Goal: Task Accomplishment & Management: Manage account settings

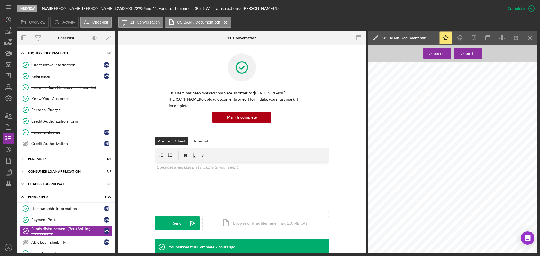
scroll to position [84, 0]
click at [10, 77] on icon "Icon/Dashboard" at bounding box center [8, 76] width 14 height 14
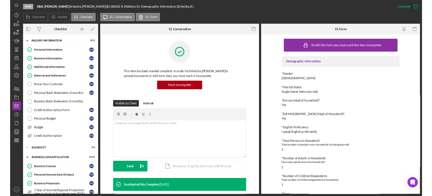
scroll to position [141, 0]
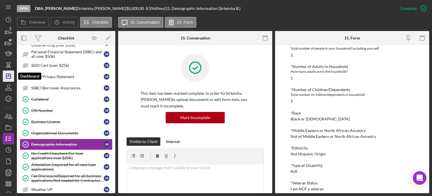
click at [7, 81] on icon "Icon/Dashboard" at bounding box center [8, 76] width 14 height 14
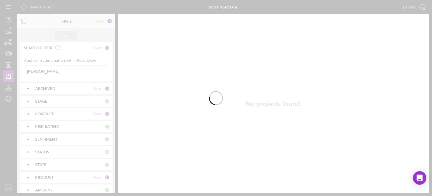
click at [42, 74] on div at bounding box center [216, 98] width 432 height 196
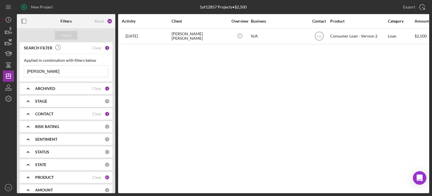
click at [41, 71] on input "[PERSON_NAME]" at bounding box center [66, 71] width 84 height 11
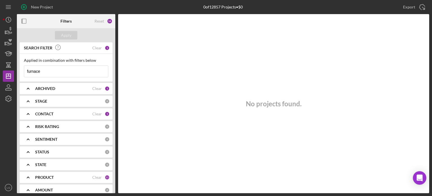
type input "furnace"
click at [56, 103] on div "STAGE" at bounding box center [69, 101] width 69 height 5
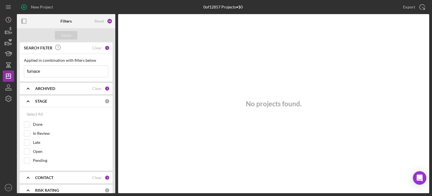
click at [46, 97] on div "STAGE 0" at bounding box center [72, 100] width 75 height 11
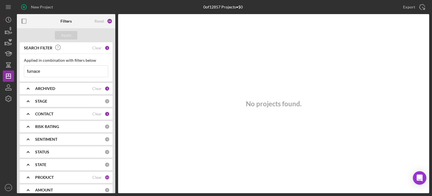
click at [52, 116] on div "CONTACT Clear 1" at bounding box center [72, 113] width 75 height 5
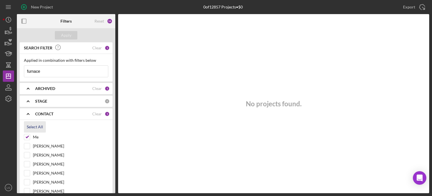
click at [36, 127] on div "Select All" at bounding box center [35, 126] width 16 height 11
checkbox input "true"
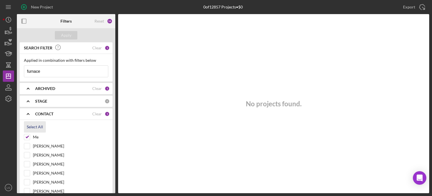
checkbox input "true"
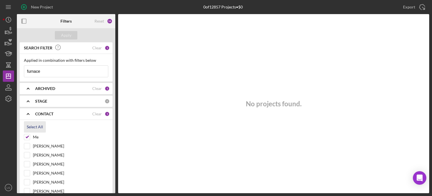
checkbox input "true"
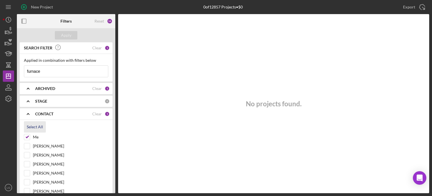
checkbox input "true"
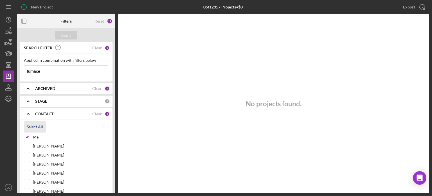
checkbox input "true"
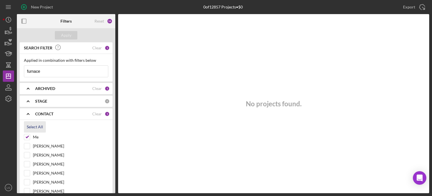
checkbox input "true"
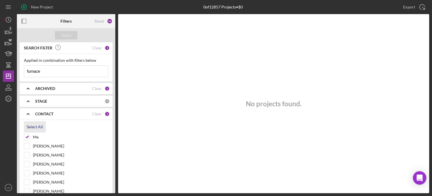
checkbox input "true"
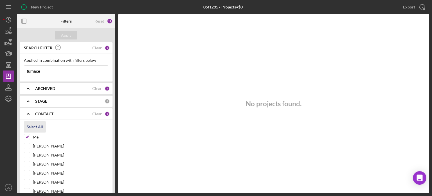
checkbox input "true"
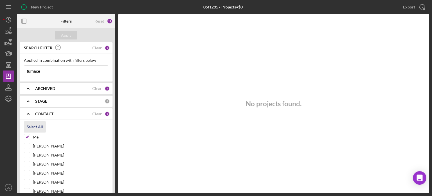
checkbox input "true"
click at [63, 37] on div "Apply" at bounding box center [66, 35] width 10 height 8
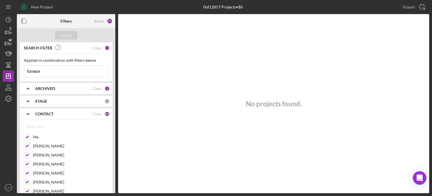
click at [62, 88] on div "ARCHIVED" at bounding box center [63, 88] width 57 height 5
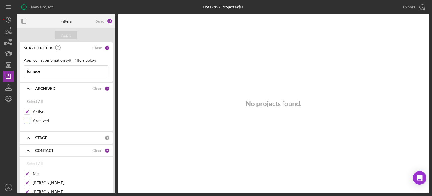
click at [27, 120] on input "Archived" at bounding box center [27, 121] width 6 height 6
checkbox input "true"
click at [64, 36] on div "Apply" at bounding box center [66, 35] width 10 height 8
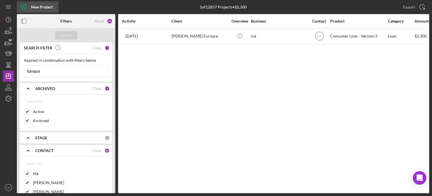
click at [43, 5] on div "New Project" at bounding box center [42, 6] width 22 height 11
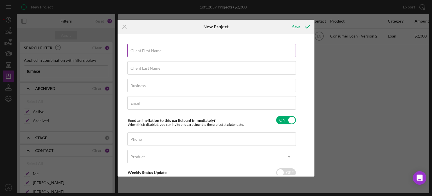
click at [194, 49] on div "Client First Name Required" at bounding box center [211, 51] width 169 height 14
type input "[PERSON_NAME]"
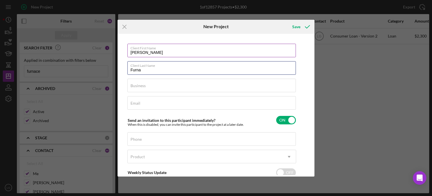
type input "Furnace"
type input "n/a"
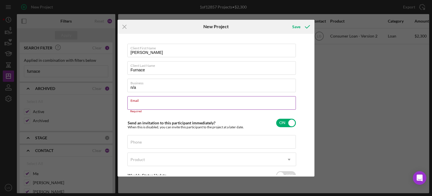
click at [169, 99] on div "Email Required" at bounding box center [211, 104] width 169 height 17
paste input "[EMAIL_ADDRESS][DOMAIN_NAME]"
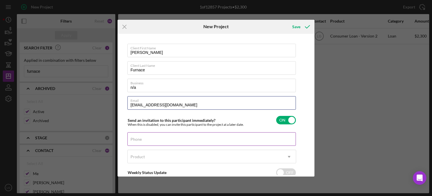
type input "[EMAIL_ADDRESS][DOMAIN_NAME]"
click at [164, 137] on div "Phone" at bounding box center [211, 139] width 169 height 14
type input "[PHONE_NUMBER]"
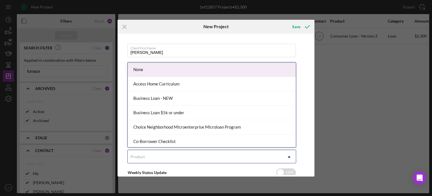
click at [245, 152] on div "Product" at bounding box center [205, 156] width 155 height 13
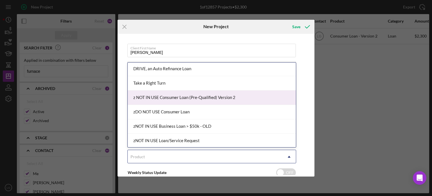
scroll to position [73, 0]
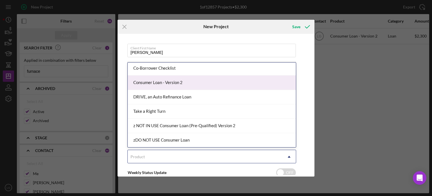
click at [179, 78] on div "Consumer Loan - Version 2" at bounding box center [212, 82] width 168 height 14
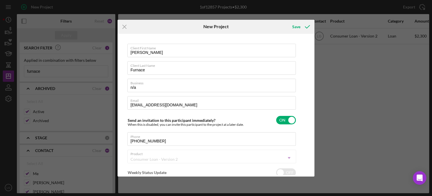
checkbox input "true"
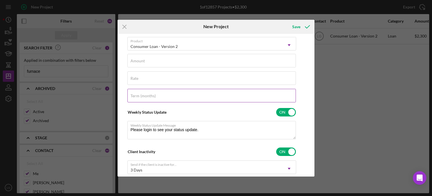
click at [160, 94] on div "Term (months)" at bounding box center [211, 96] width 169 height 14
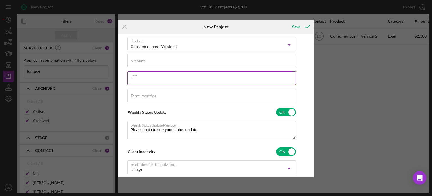
click at [152, 81] on input "Rate" at bounding box center [211, 78] width 169 height 14
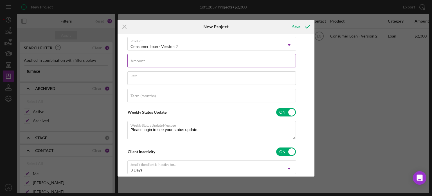
type textarea "Thank you for your application to [PERSON_NAME]! Please login to see what we st…"
click at [151, 63] on input "Amount" at bounding box center [211, 61] width 169 height 14
type input "$2"
type textarea "Thank you for your application to [PERSON_NAME]! Please login to see what we st…"
type input "$25"
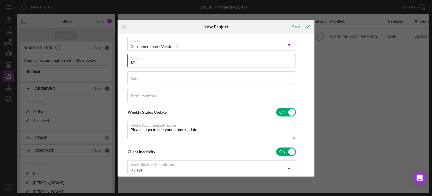
type textarea "Thank you for your application to [PERSON_NAME]! Please login to see what we st…"
type input "$250"
type textarea "Thank you for your application to [PERSON_NAME]! Please login to see what we st…"
type input "$2,500"
type textarea "Thank you for your application to [PERSON_NAME]! Please login to see what we st…"
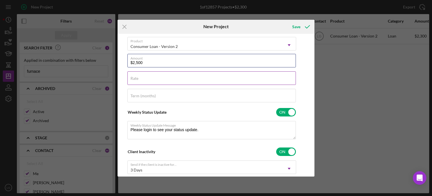
type input "$2,500"
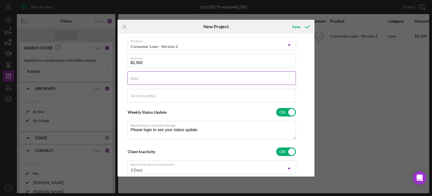
type textarea "Thank you for your application to [PERSON_NAME]! Please login to see what we st…"
click at [138, 81] on input "Rate" at bounding box center [211, 78] width 169 height 14
type input "2%"
type textarea "Thank you for your application to [PERSON_NAME]! Please login to see what we st…"
type input "20%"
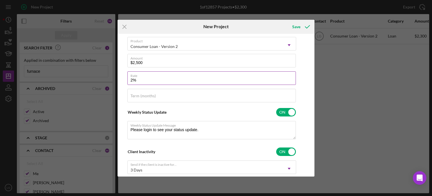
type textarea "Thank you for your application to [PERSON_NAME]! Please login to see what we st…"
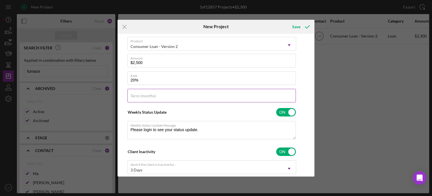
type input "20.000%"
type textarea "Thank you for your application to [PERSON_NAME]! Please login to see what we st…"
click at [142, 100] on input "Term (months)" at bounding box center [211, 96] width 169 height 14
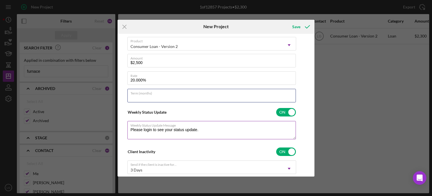
type input "36"
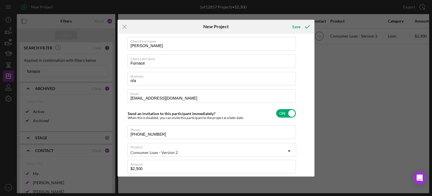
scroll to position [0, 0]
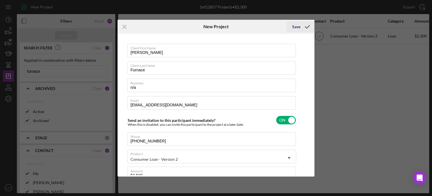
click at [310, 26] on icon "submit" at bounding box center [307, 27] width 14 height 14
type textarea "Thank you for your application to [PERSON_NAME]! Please login to see what we st…"
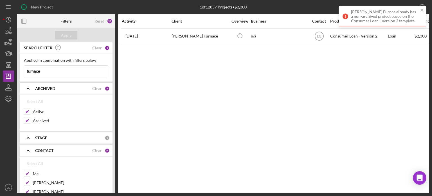
click at [53, 138] on div "STAGE" at bounding box center [69, 137] width 69 height 5
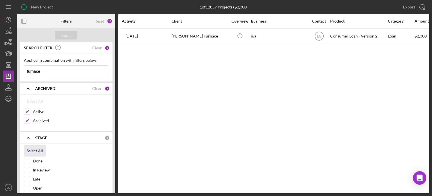
click at [32, 147] on div "Select All" at bounding box center [35, 150] width 16 height 11
checkbox input "true"
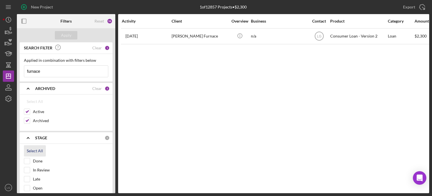
checkbox input "true"
click at [65, 37] on div "Apply" at bounding box center [66, 35] width 10 height 8
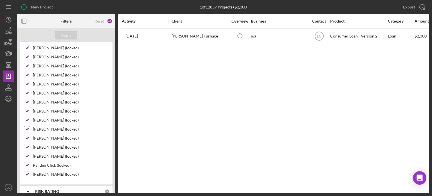
scroll to position [591, 0]
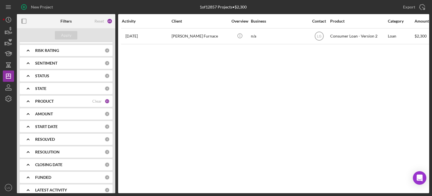
click at [40, 137] on b "RESOLVED" at bounding box center [45, 139] width 20 height 5
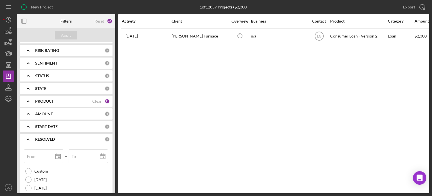
click at [32, 132] on icon "Icon/Expander" at bounding box center [28, 139] width 14 height 14
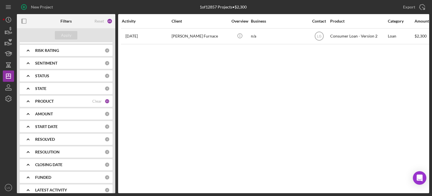
click at [30, 121] on icon "Icon/Expander" at bounding box center [28, 126] width 14 height 14
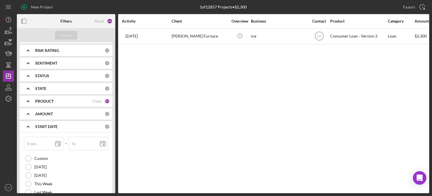
click at [31, 124] on icon "Icon/Expander" at bounding box center [28, 126] width 14 height 14
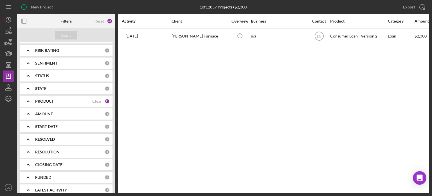
click at [42, 148] on div "RESOLUTION 0" at bounding box center [72, 151] width 75 height 11
click at [34, 161] on div "Select All" at bounding box center [35, 164] width 16 height 11
checkbox input "true"
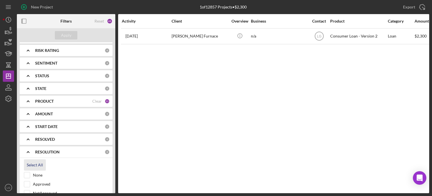
checkbox input "true"
click at [64, 40] on div "Apply" at bounding box center [66, 35] width 98 height 14
click at [64, 39] on div "Apply" at bounding box center [66, 35] width 98 height 14
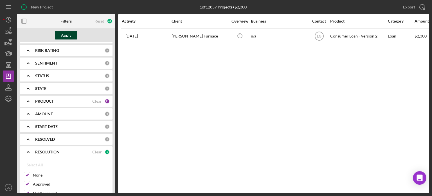
click at [70, 36] on div "Apply" at bounding box center [66, 35] width 10 height 8
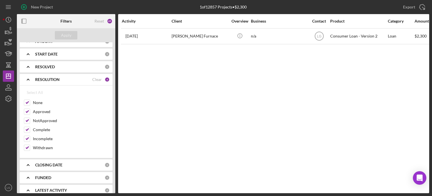
click at [44, 162] on div "CLOSING DATE 0" at bounding box center [72, 164] width 75 height 5
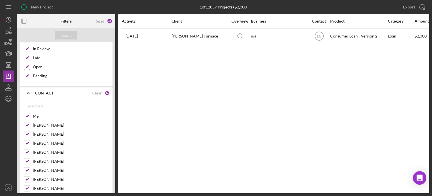
scroll to position [0, 0]
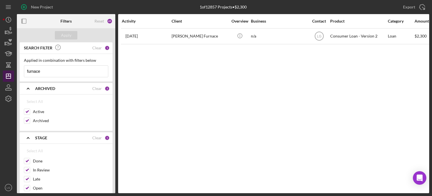
drag, startPoint x: 44, startPoint y: 75, endPoint x: 6, endPoint y: 81, distance: 38.1
click at [8, 82] on div "New Project 1 of 12857 Projects • $2,300 [PERSON_NAME] Export Icon/Export Filte…" at bounding box center [216, 96] width 427 height 193
type input "p"
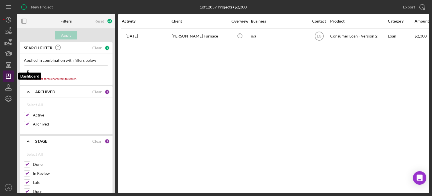
type input "po"
type input "por"
type input "port"
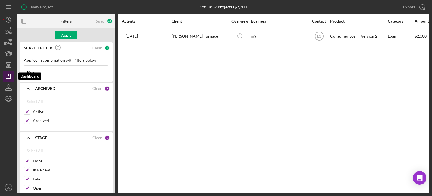
type input "porti"
type input "[PERSON_NAME]"
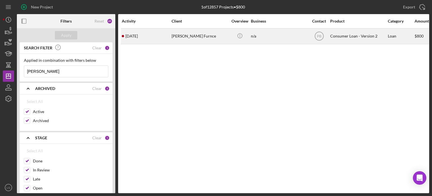
click at [143, 39] on div "[DATE] [PERSON_NAME] Furnce" at bounding box center [146, 36] width 49 height 15
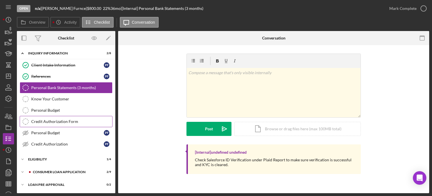
scroll to position [24, 0]
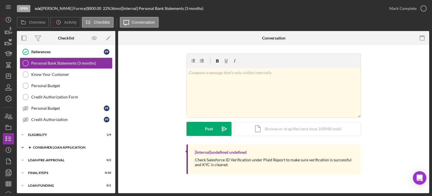
click at [56, 145] on div "Consumer Loan Application" at bounding box center [70, 146] width 75 height 3
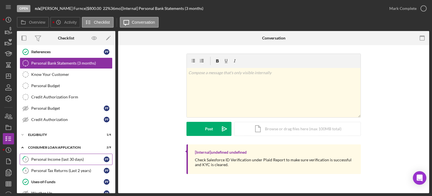
click at [46, 158] on div "Personal Income (last 30 days)" at bounding box center [67, 159] width 73 height 5
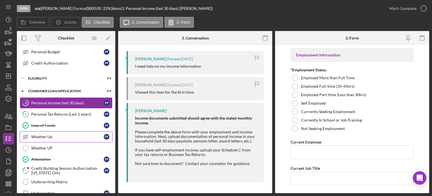
scroll to position [128, 0]
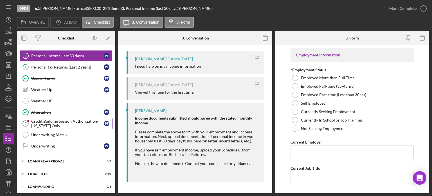
click at [51, 119] on div "Credit Building Session Authorization- [US_STATE] Only" at bounding box center [67, 123] width 73 height 9
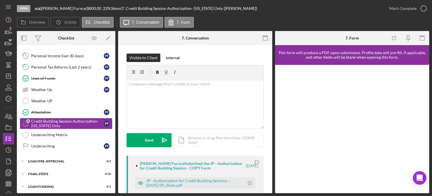
scroll to position [99, 0]
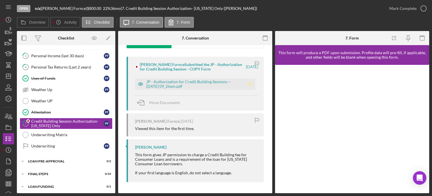
click at [246, 84] on icon "Icon/Star" at bounding box center [249, 83] width 11 height 11
click at [225, 78] on div "JP - Authorization for Credit Building Sessions -- [DATE] 09_26am.pdf" at bounding box center [189, 83] width 109 height 11
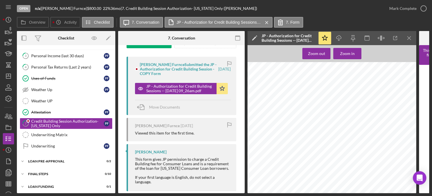
scroll to position [0, 0]
click at [402, 11] on div "Mark Complete" at bounding box center [402, 8] width 27 height 11
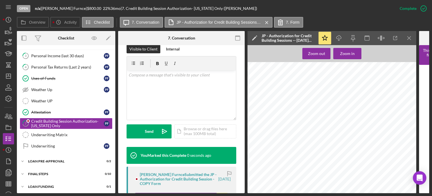
scroll to position [182, 0]
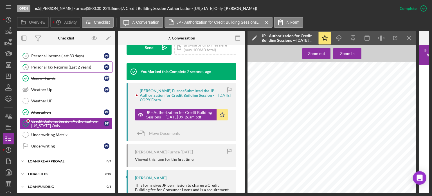
click at [59, 67] on div "Personal Tax Returns (Last 2 years)" at bounding box center [67, 67] width 73 height 5
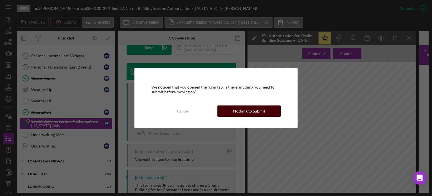
click at [240, 114] on div "Nothing to Submit" at bounding box center [249, 110] width 32 height 11
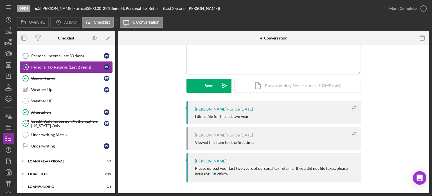
scroll to position [100, 0]
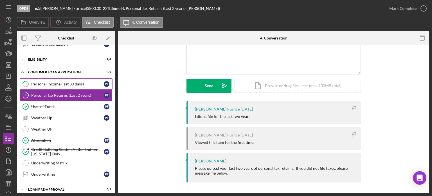
click at [43, 82] on div "Personal Income (last 30 days)" at bounding box center [67, 84] width 73 height 5
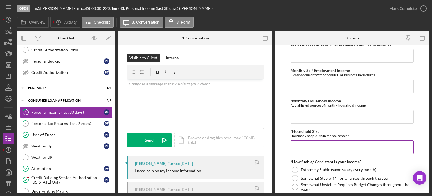
scroll to position [309, 0]
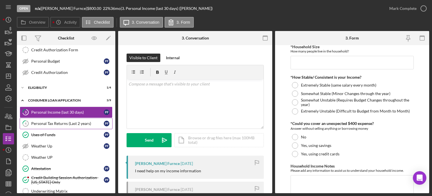
click at [65, 121] on div "Personal Tax Returns (Last 2 years)" at bounding box center [67, 123] width 73 height 5
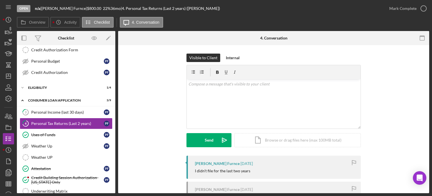
scroll to position [54, 0]
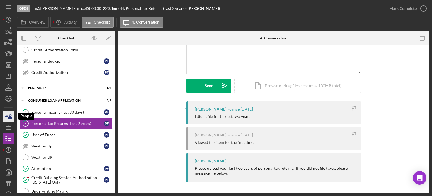
click at [5, 117] on icon "button" at bounding box center [6, 116] width 3 height 4
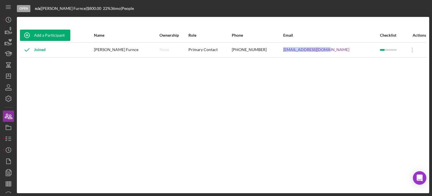
drag, startPoint x: 342, startPoint y: 51, endPoint x: 291, endPoint y: 51, distance: 50.9
click at [291, 51] on tr "Joined [PERSON_NAME] Furnce None Primary Contact [PHONE_NUMBER] [EMAIL_ADDRESS]…" at bounding box center [223, 49] width 407 height 15
copy tr "[EMAIL_ADDRESS][DOMAIN_NAME]"
click at [10, 140] on line "button" at bounding box center [9, 140] width 3 height 0
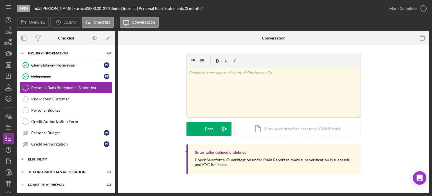
click at [48, 155] on div "Icon/Expander Eligibility 1 / 4" at bounding box center [66, 158] width 98 height 11
click at [46, 178] on link "My Credit Compass My Credit Compass" at bounding box center [66, 181] width 93 height 11
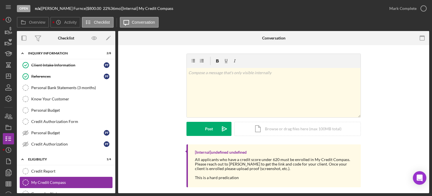
scroll to position [72, 0]
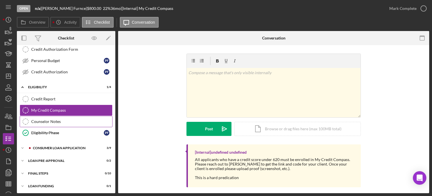
click at [46, 120] on div "Counselor Notes" at bounding box center [71, 121] width 81 height 5
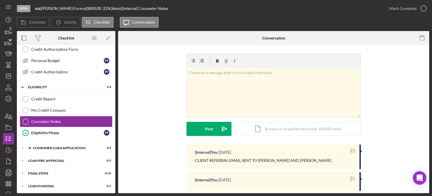
scroll to position [72, 0]
click at [287, 74] on p at bounding box center [274, 72] width 171 height 6
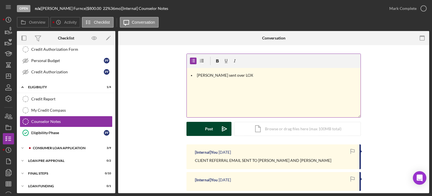
click at [217, 129] on icon "Icon/icon-invite-send" at bounding box center [224, 129] width 14 height 14
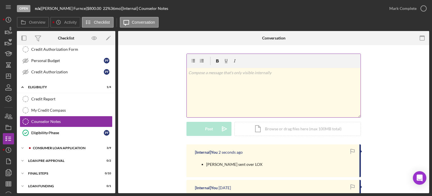
scroll to position [71, 0]
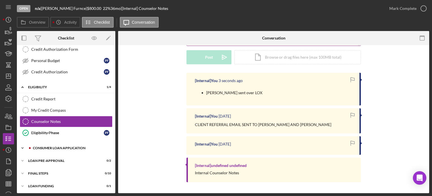
click at [46, 146] on div "Consumer Loan Application" at bounding box center [70, 147] width 75 height 3
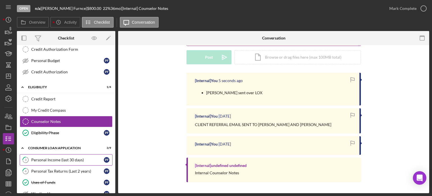
click at [52, 157] on div "Personal Income (last 30 days)" at bounding box center [67, 159] width 73 height 5
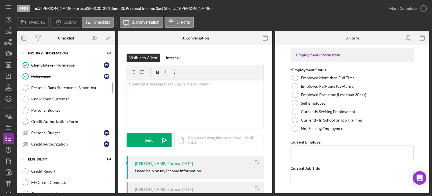
click at [76, 88] on div "Personal Bank Statements (3 months)" at bounding box center [71, 87] width 81 height 5
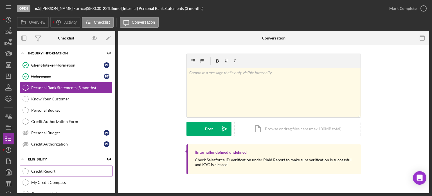
click at [62, 166] on link "Credit Report Credit Report" at bounding box center [66, 170] width 93 height 11
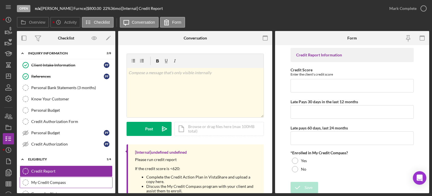
click at [62, 181] on div "My Credit Compass" at bounding box center [71, 182] width 81 height 5
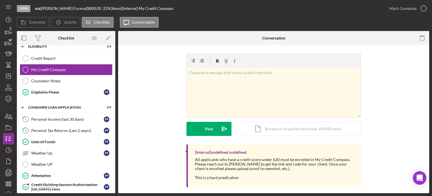
scroll to position [175, 0]
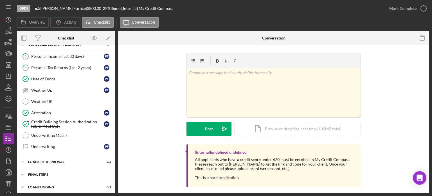
click at [66, 169] on div "Icon/Expander FINAL STEPS 0 / 10" at bounding box center [66, 174] width 98 height 11
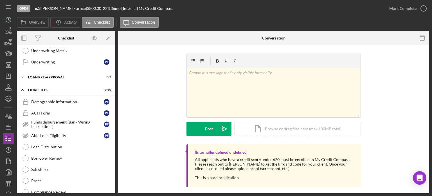
scroll to position [203, 0]
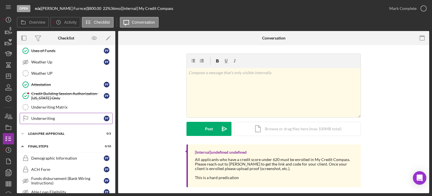
click at [48, 118] on div "Underwriting" at bounding box center [67, 118] width 73 height 5
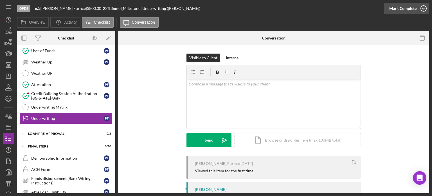
click at [418, 10] on icon "button" at bounding box center [424, 8] width 14 height 14
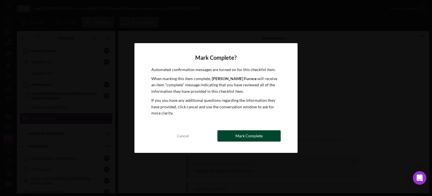
click at [253, 133] on div "Mark Complete" at bounding box center [248, 135] width 27 height 11
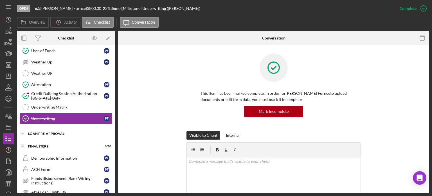
click at [48, 133] on div "Icon/Expander Loan Pre-Approval 0 / 2" at bounding box center [66, 133] width 98 height 11
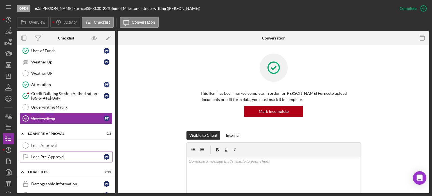
click at [56, 154] on div "Loan Pre-Approval" at bounding box center [67, 156] width 73 height 5
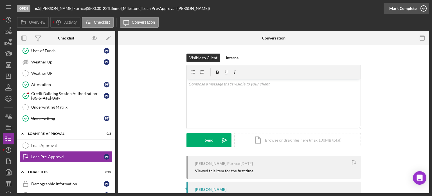
click at [419, 10] on icon "button" at bounding box center [424, 8] width 14 height 14
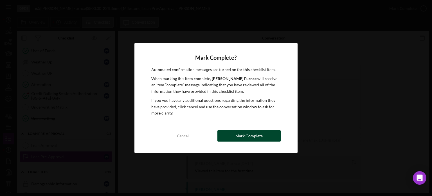
click at [244, 133] on div "Mark Complete" at bounding box center [248, 135] width 27 height 11
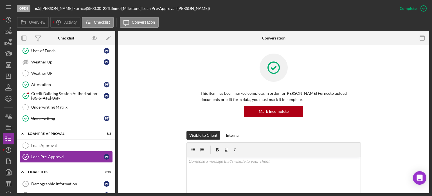
scroll to position [288, 0]
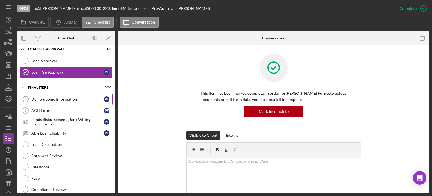
click at [34, 97] on div "Demographic Information" at bounding box center [67, 99] width 73 height 5
